Goal: Task Accomplishment & Management: Manage account settings

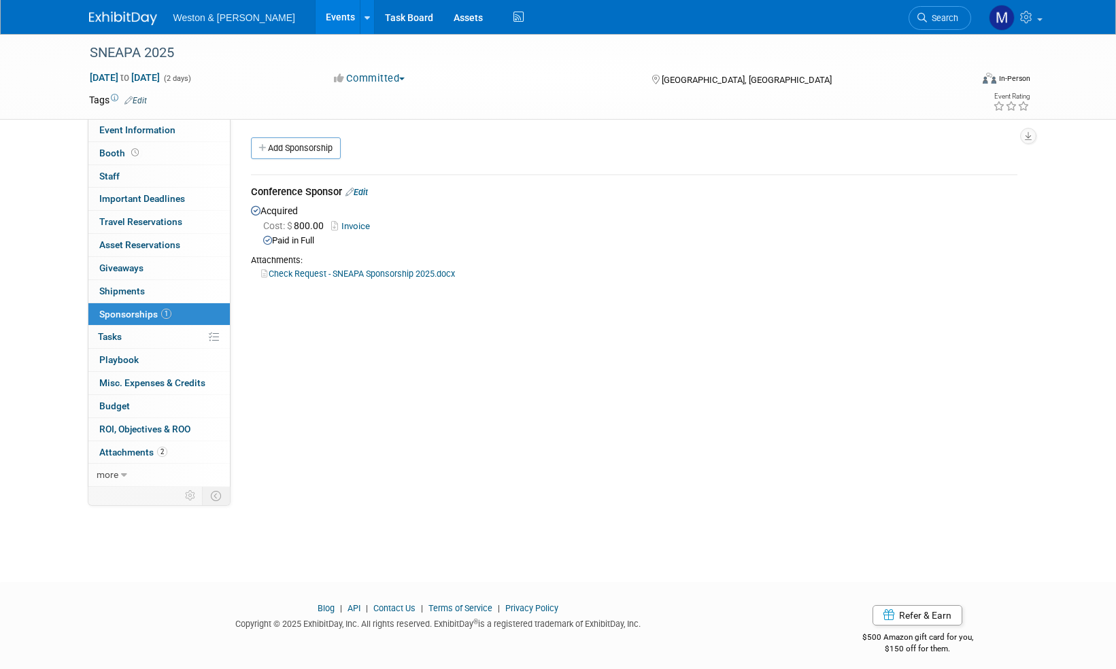
click at [114, 22] on img at bounding box center [123, 19] width 68 height 14
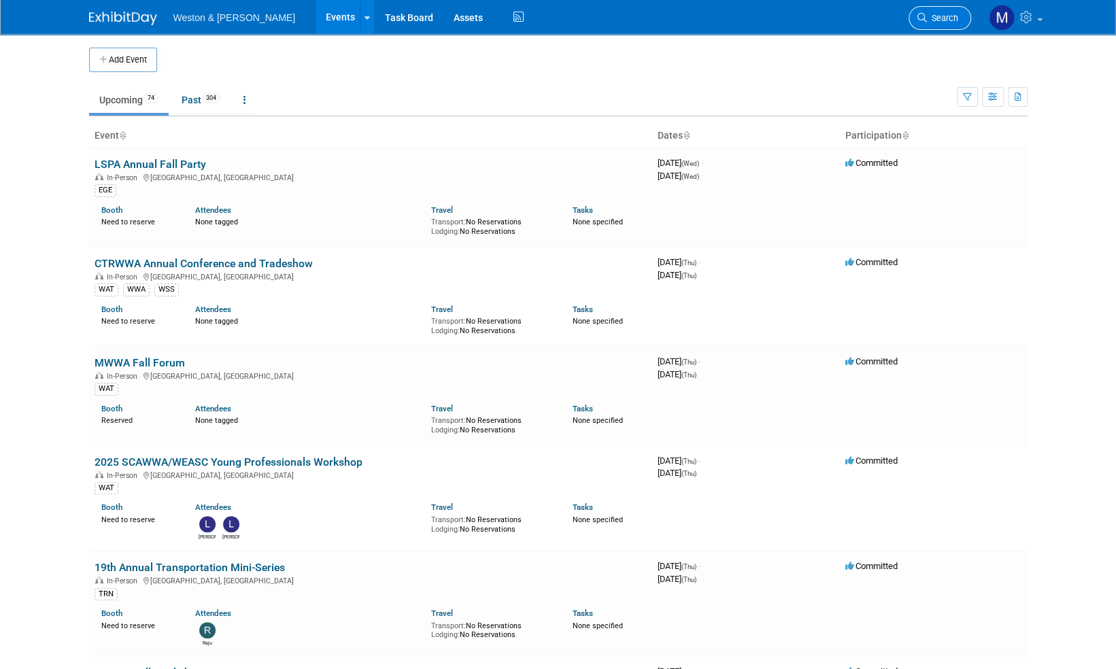
click at [943, 14] on span "Search" at bounding box center [942, 18] width 31 height 10
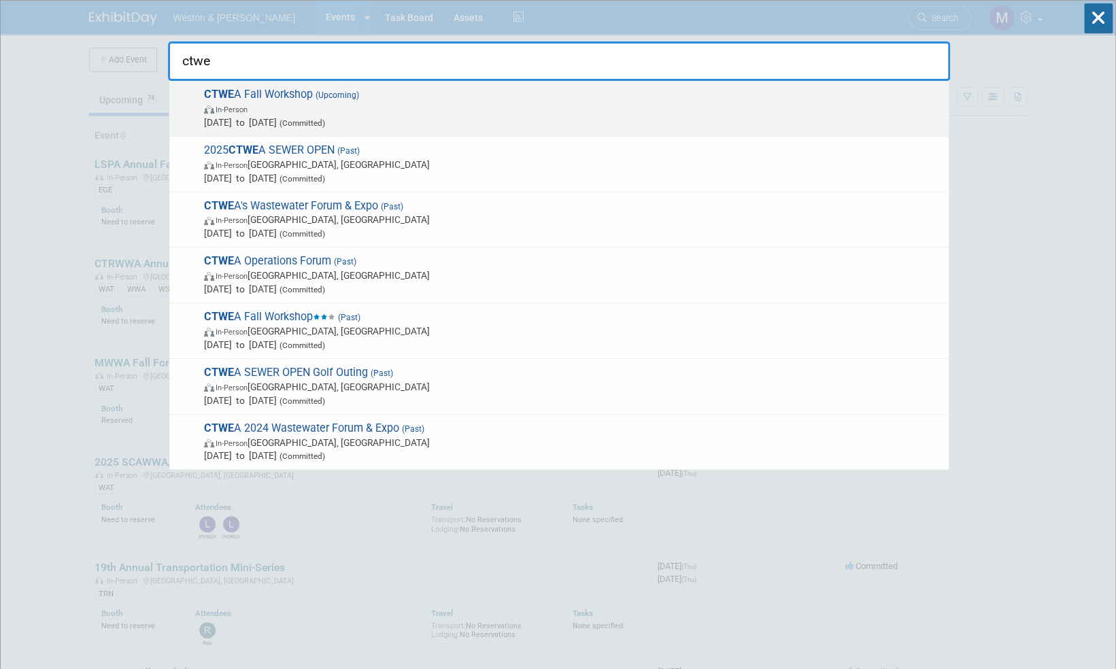
type input "ctwe"
click at [292, 95] on span "CTWE A Fall Workshop (Upcoming) In-Person Oct 17, 2025 to Oct 17, 2025 (Committ…" at bounding box center [571, 108] width 742 height 41
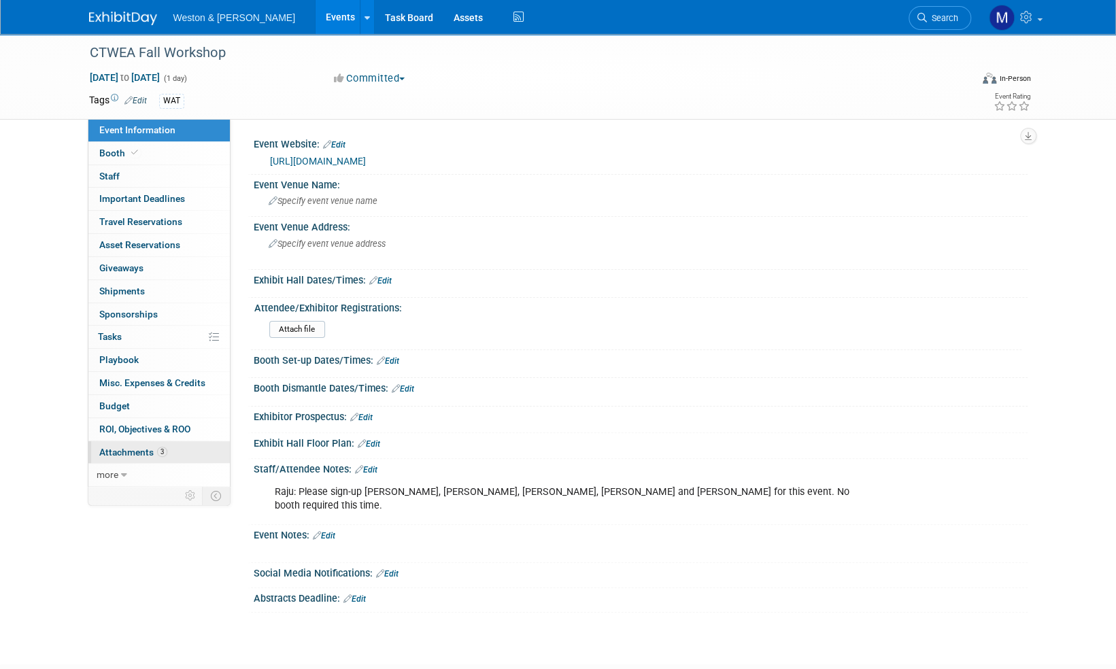
click at [134, 450] on span "Attachments 3" at bounding box center [133, 452] width 68 height 11
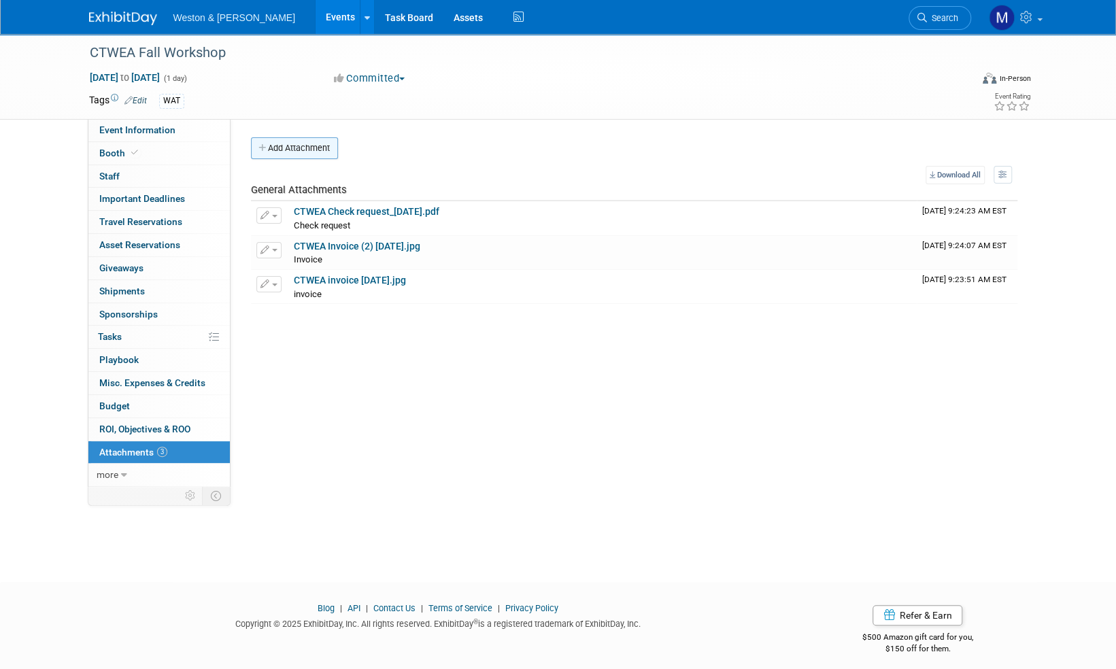
click at [305, 147] on button "Add Attachment" at bounding box center [294, 148] width 87 height 22
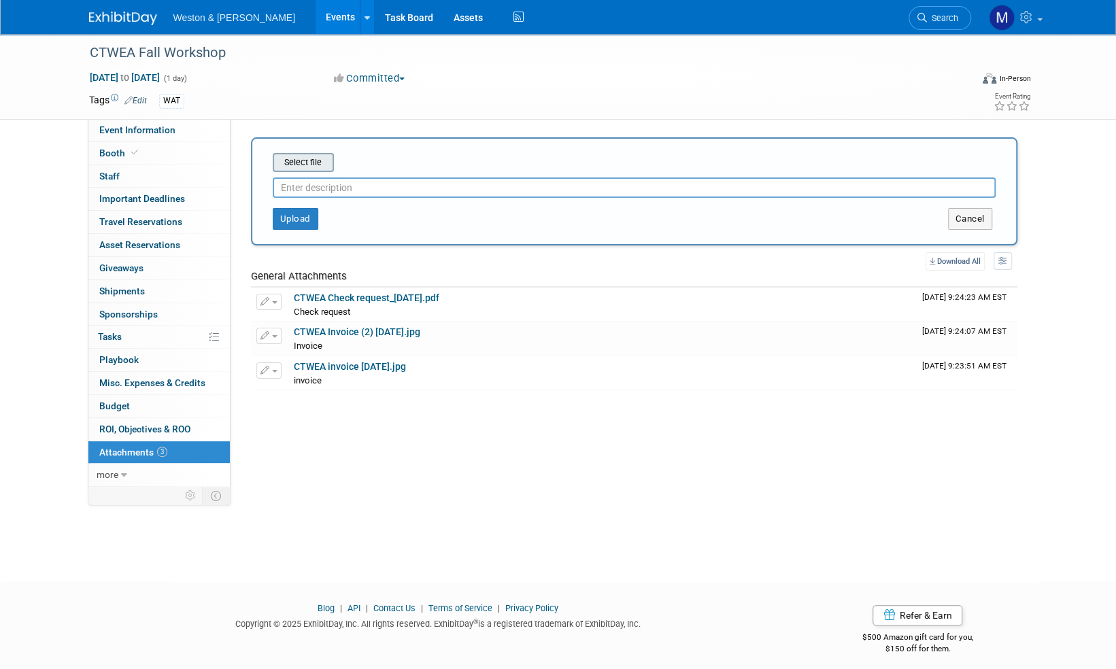
click at [311, 167] on input "file" at bounding box center [252, 162] width 162 height 16
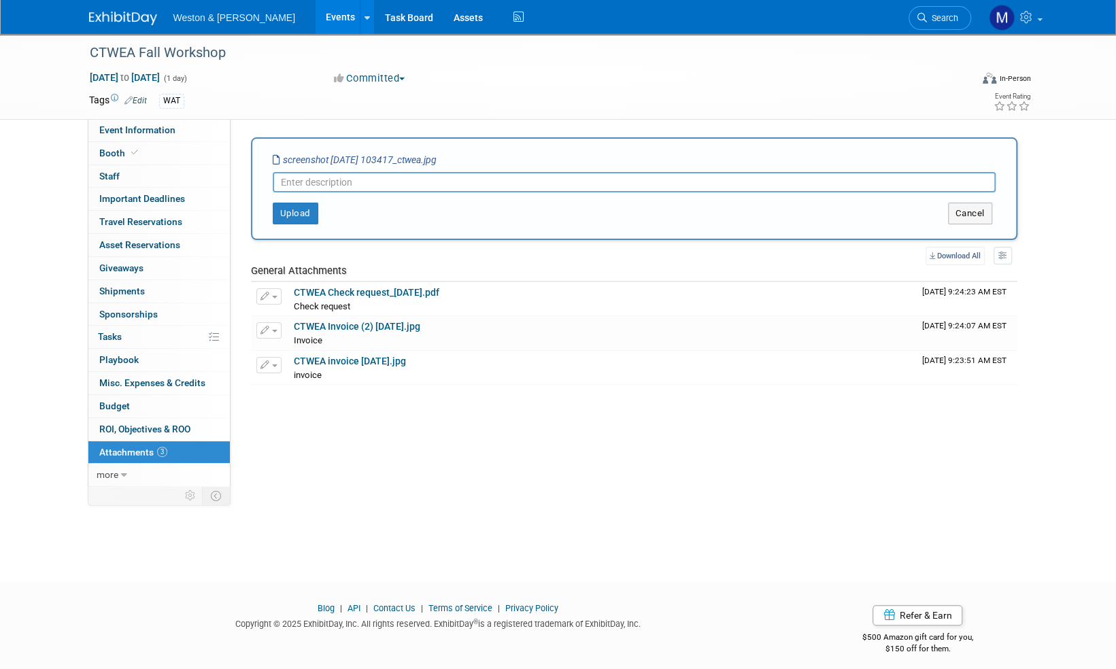
click at [301, 181] on input "text" at bounding box center [634, 182] width 723 height 20
type input "Registration confirmations"
click at [290, 218] on button "Upload" at bounding box center [296, 214] width 46 height 22
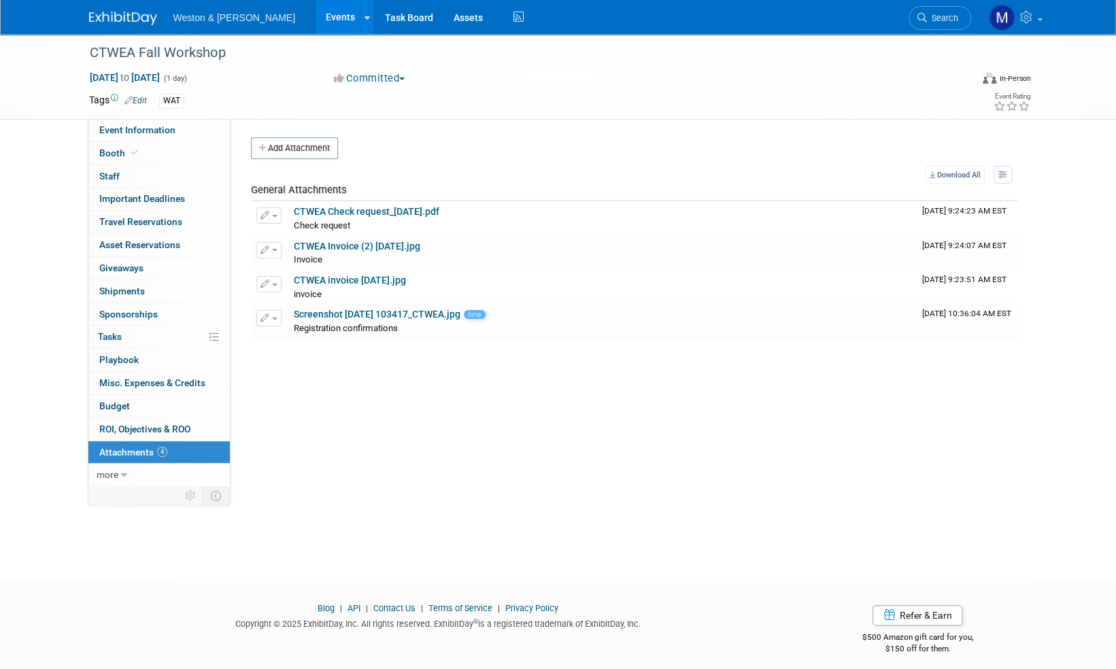
click at [113, 15] on img at bounding box center [123, 19] width 68 height 14
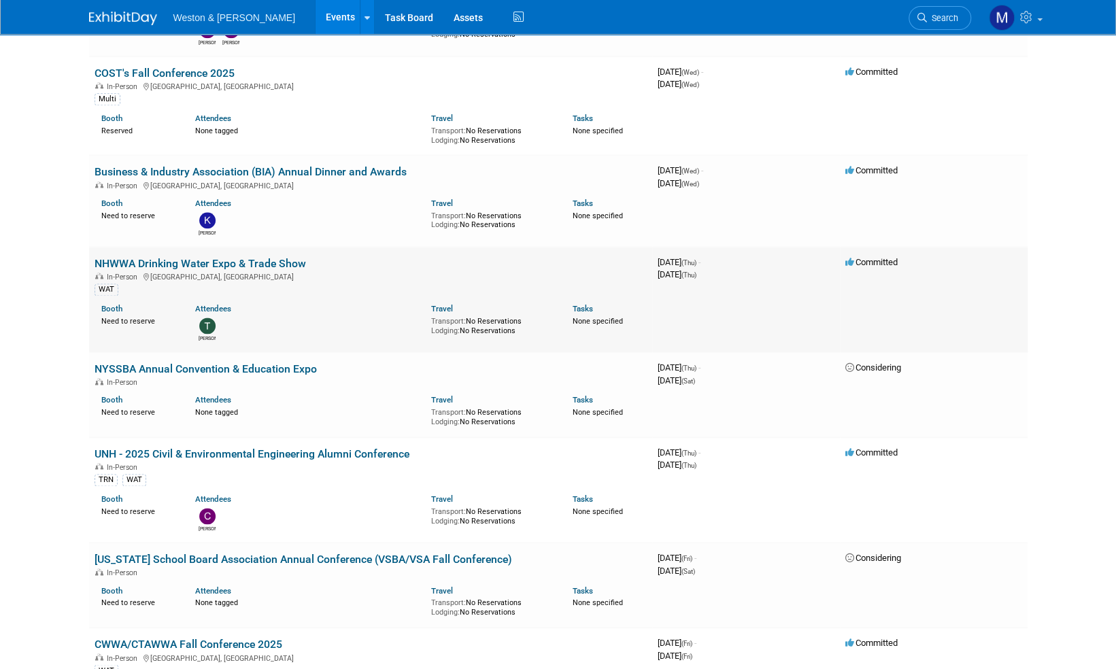
scroll to position [1088, 0]
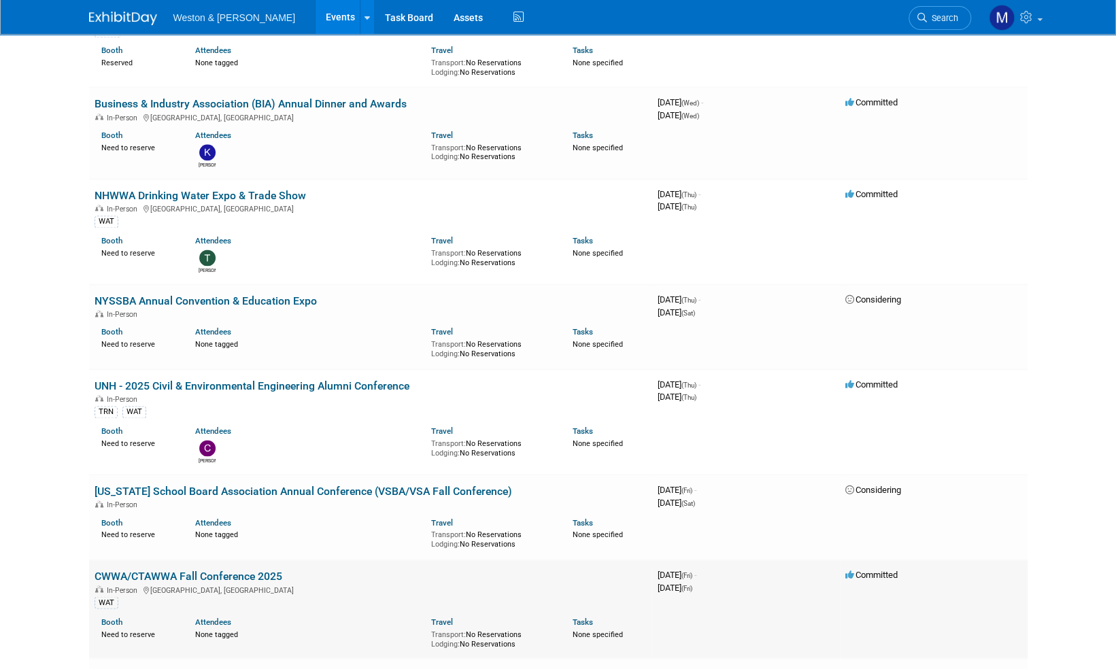
click at [150, 570] on link "CWWA/CTAWWA Fall Conference 2025" at bounding box center [189, 576] width 188 height 13
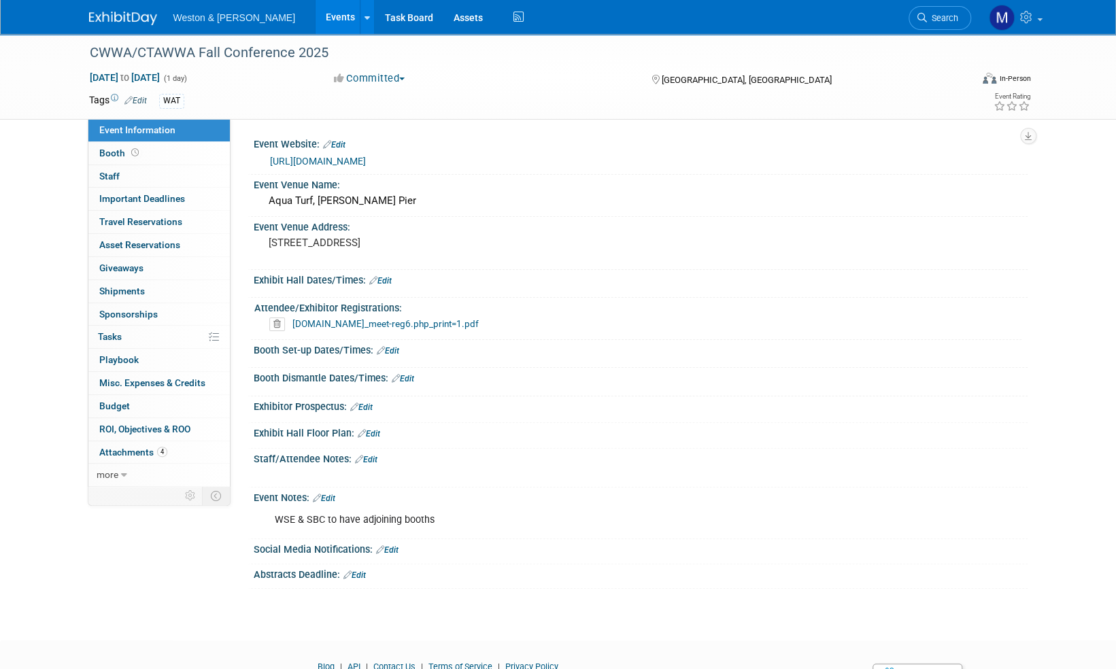
click at [412, 325] on link "cwwa.starchapter.com_meet-reg6.php_print=1.pdf" at bounding box center [385, 323] width 186 height 11
click at [139, 449] on span "Attachments 4" at bounding box center [133, 452] width 68 height 11
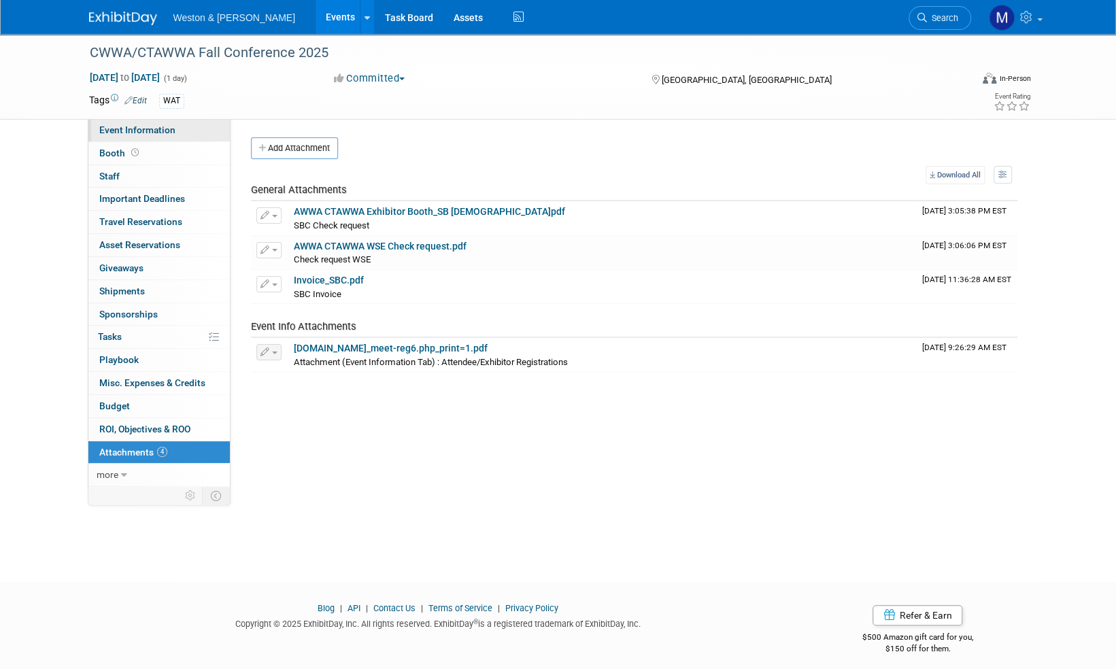
click at [122, 131] on span "Event Information" at bounding box center [137, 129] width 76 height 11
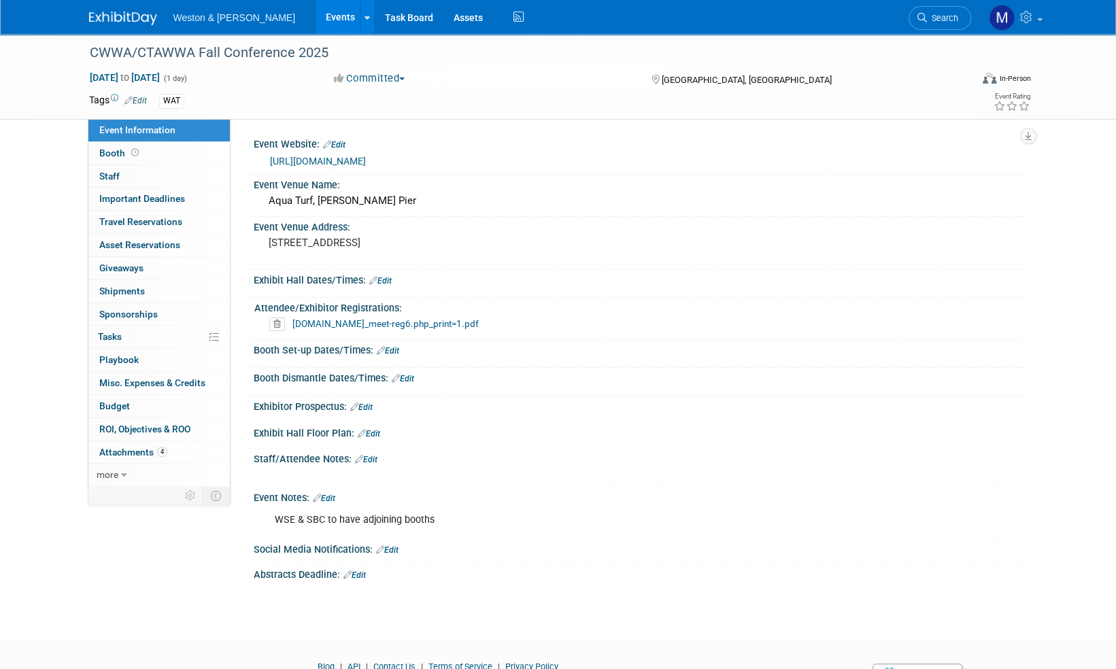
click at [128, 13] on img at bounding box center [123, 19] width 68 height 14
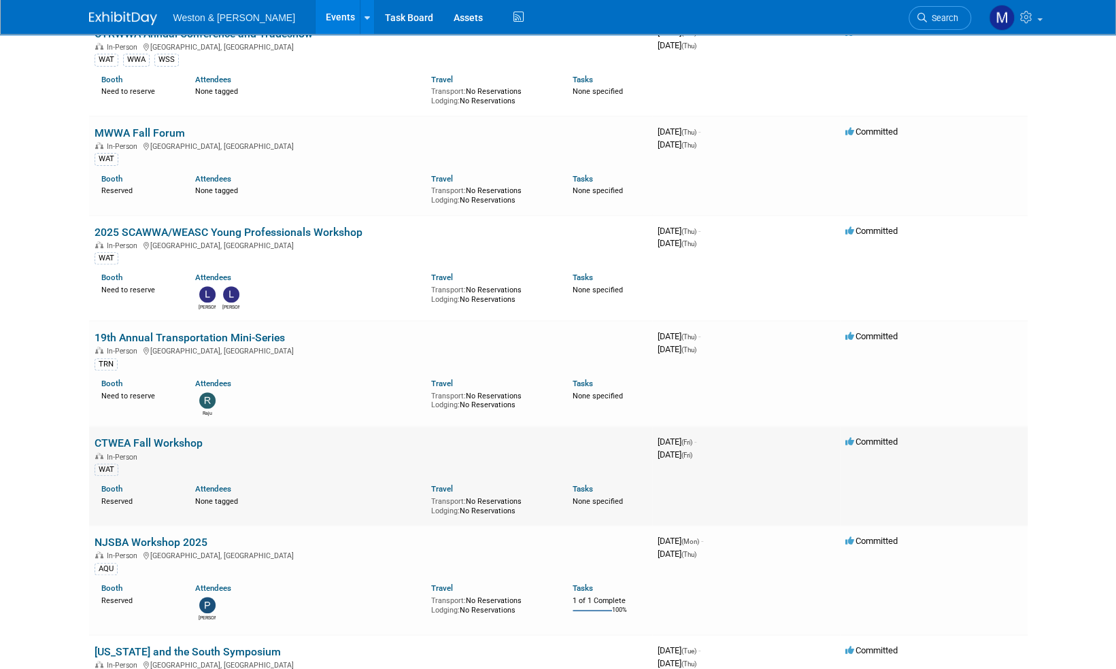
scroll to position [272, 0]
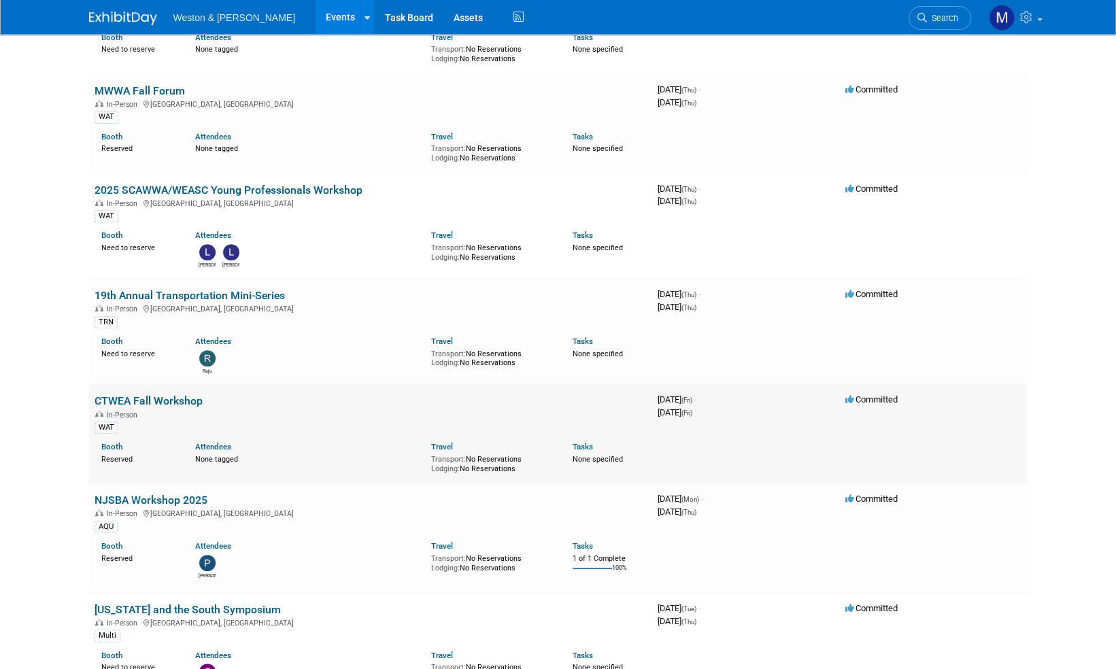
click at [176, 401] on link "CTWEA Fall Workshop" at bounding box center [149, 401] width 108 height 13
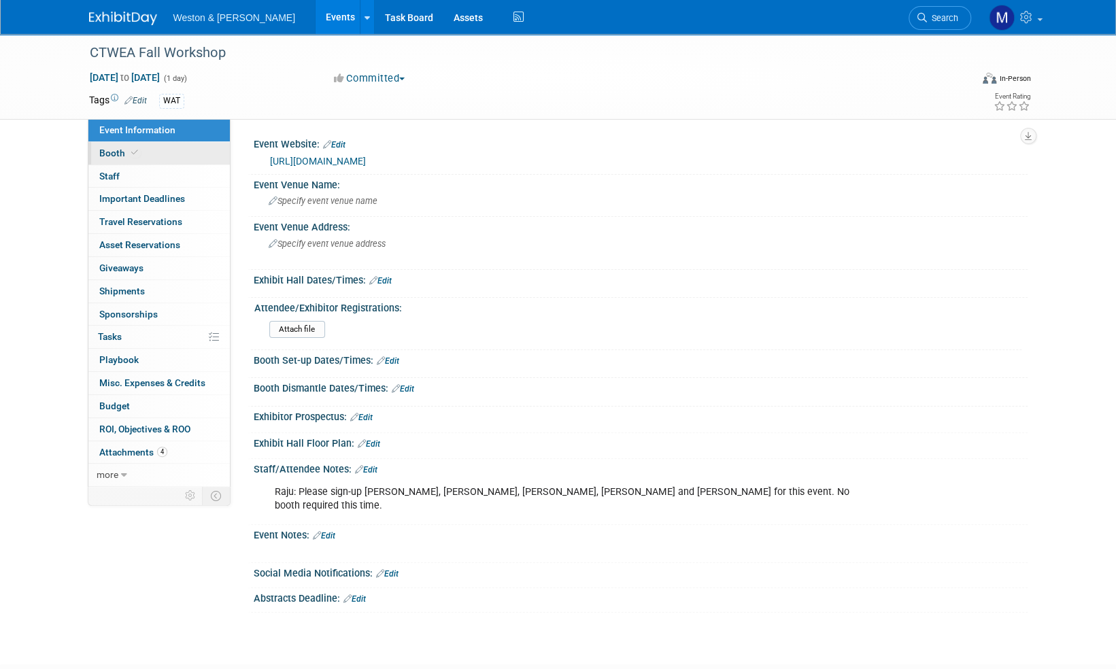
click at [109, 151] on span "Booth" at bounding box center [119, 153] width 41 height 11
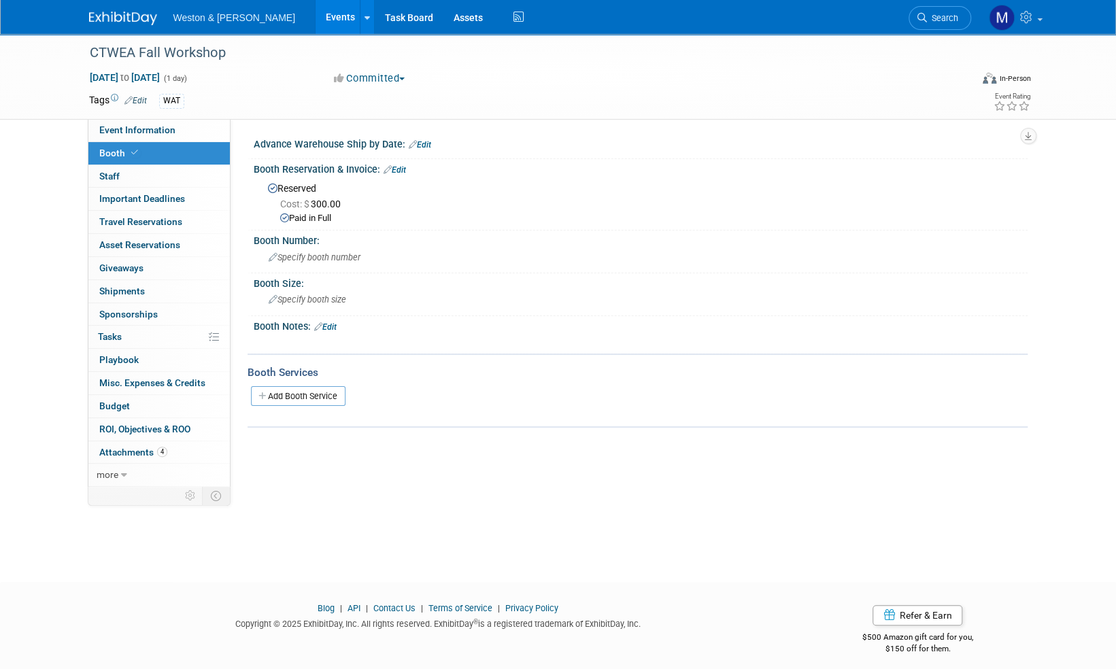
click at [402, 170] on link "Edit" at bounding box center [395, 170] width 22 height 10
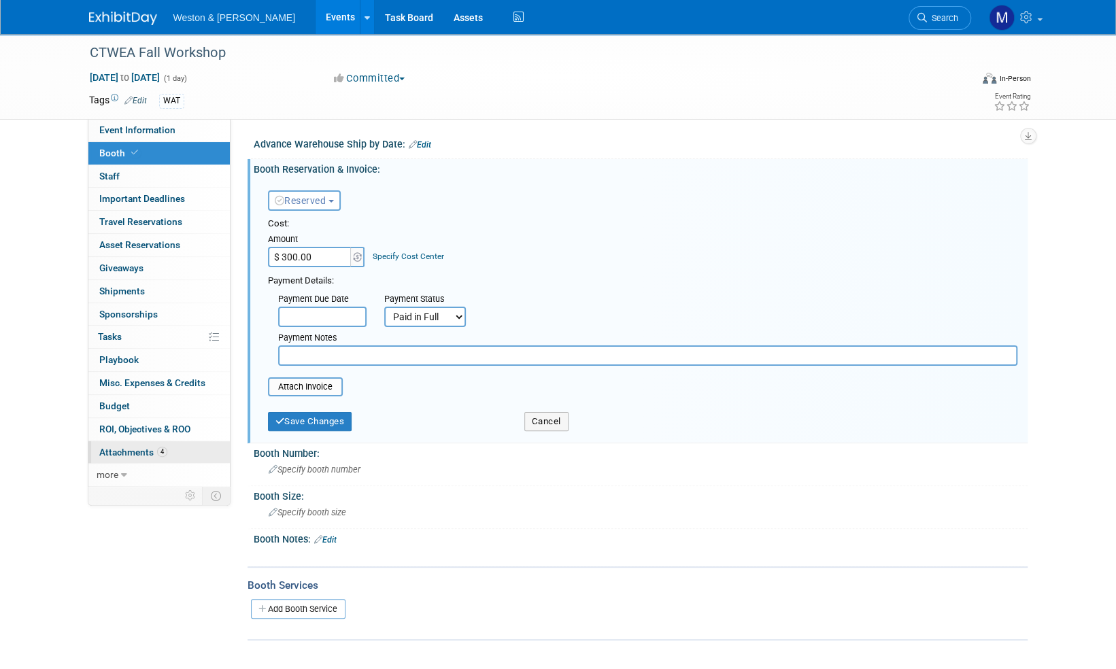
click at [131, 448] on span "Attachments 4" at bounding box center [133, 452] width 68 height 11
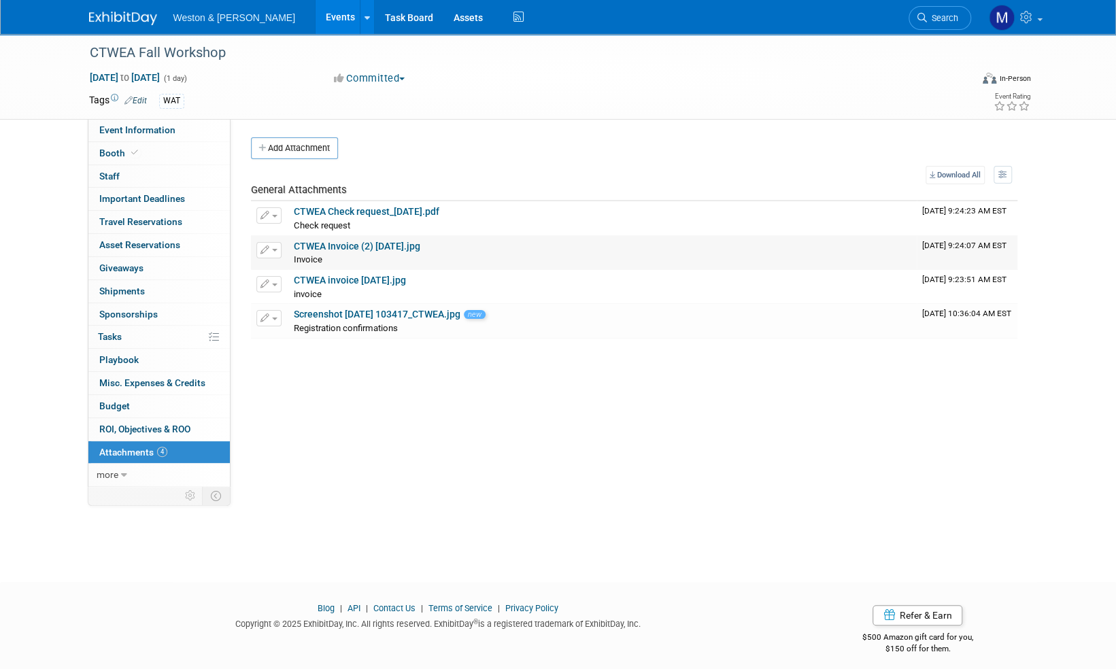
click at [356, 242] on link "CTWEA Invoice (2) 10.9.25.jpg" at bounding box center [357, 246] width 127 height 11
